Goal: Task Accomplishment & Management: Manage account settings

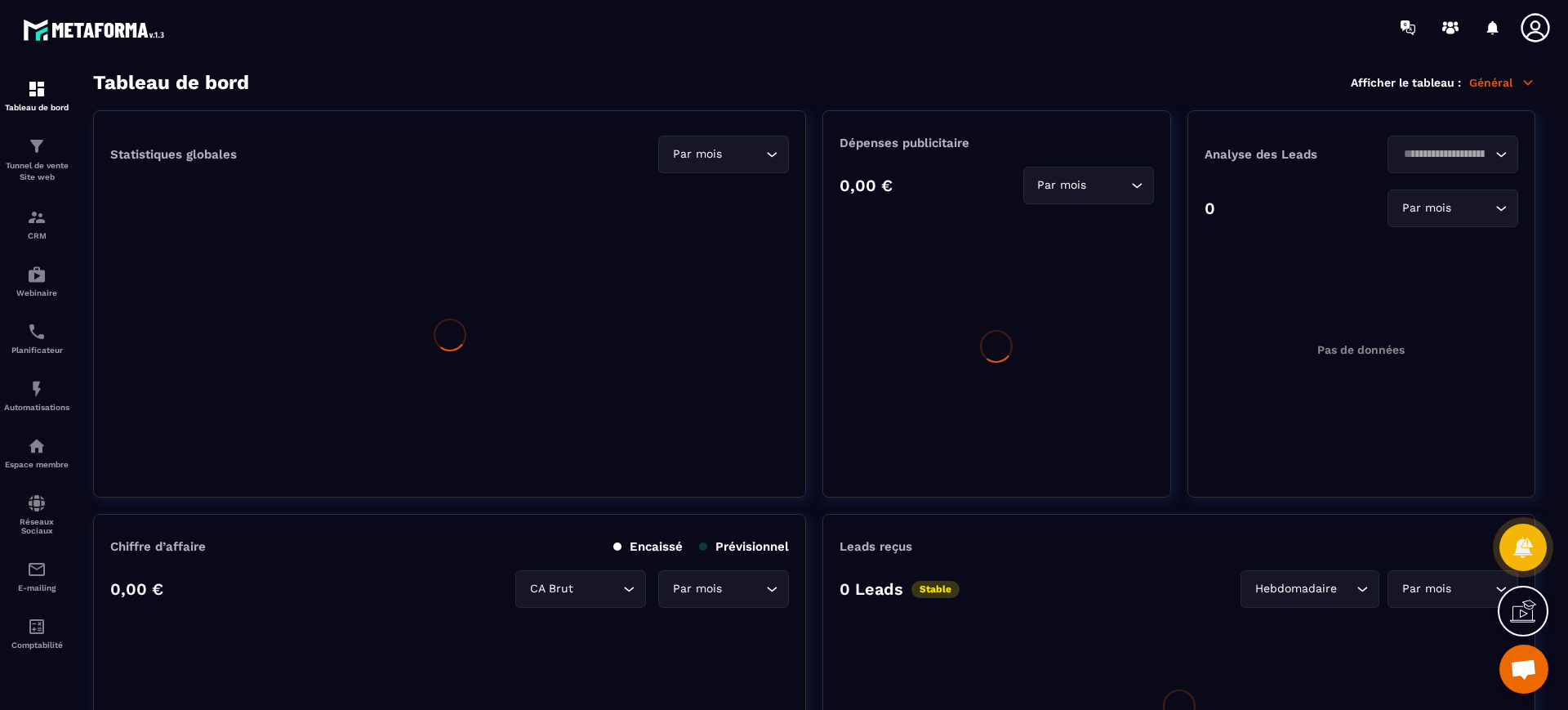
click at [1528, 22] on icon at bounding box center [1535, 28] width 33 height 33
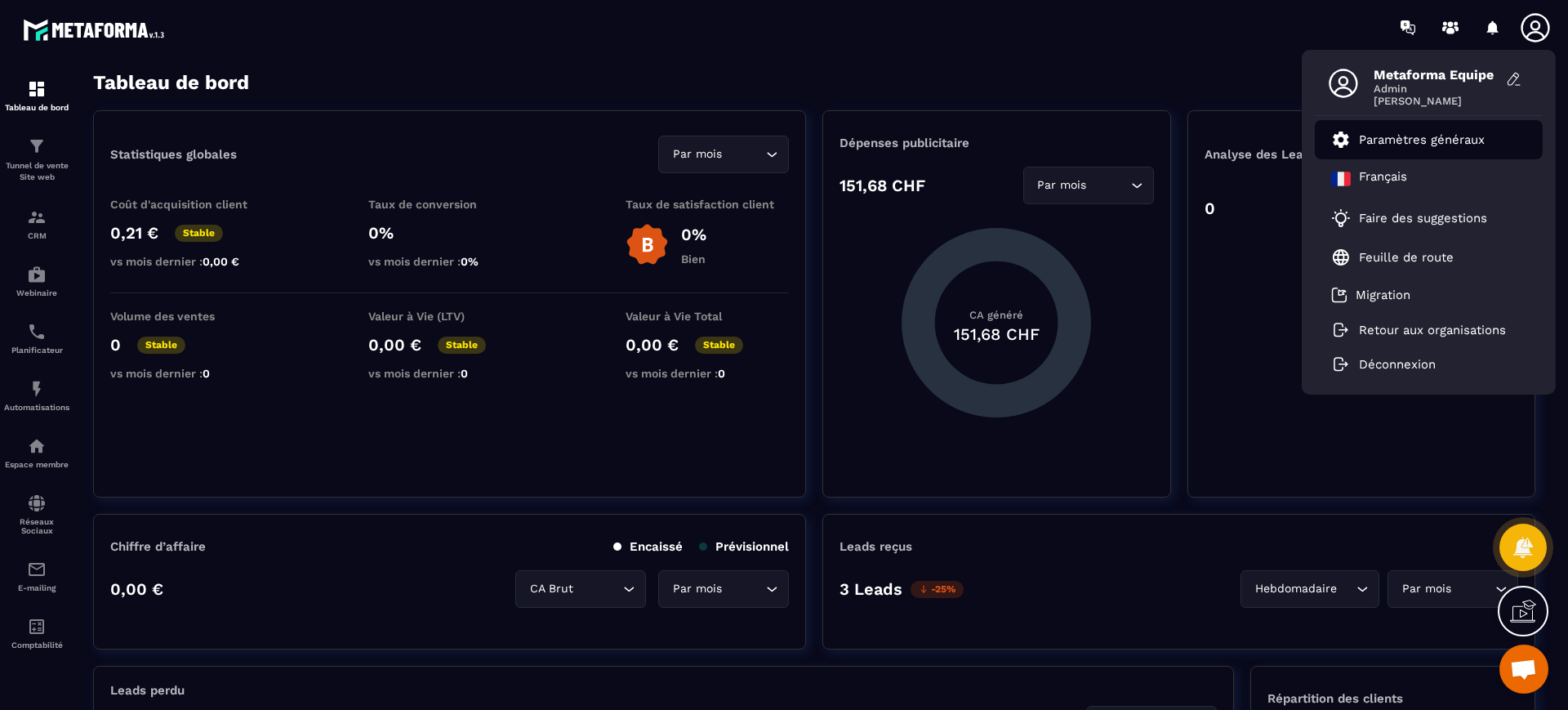
click at [1419, 132] on p "Paramètres généraux" at bounding box center [1421, 139] width 126 height 15
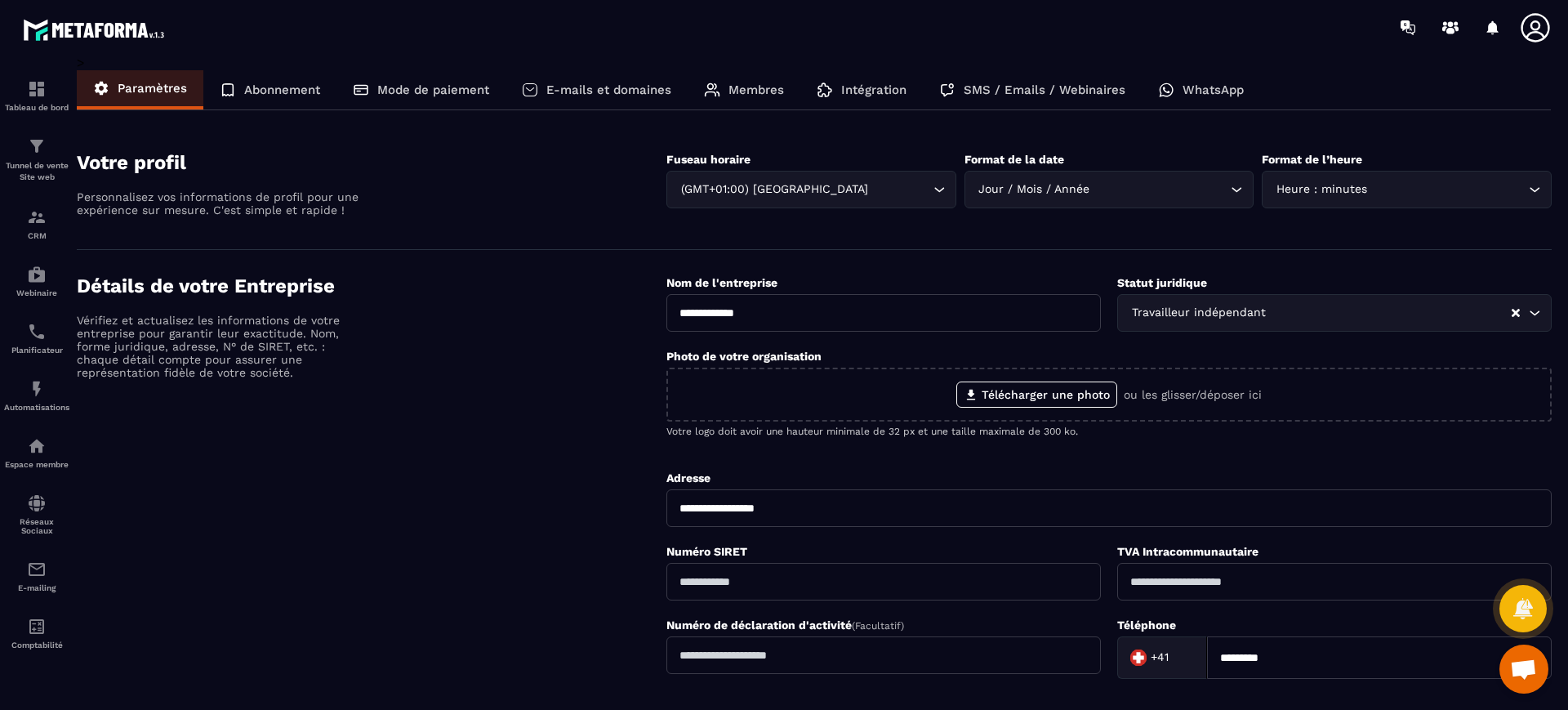
click at [1009, 98] on div "SMS / Emails / Webinaires" at bounding box center [1031, 89] width 218 height 39
